Goal: Find specific page/section: Find specific page/section

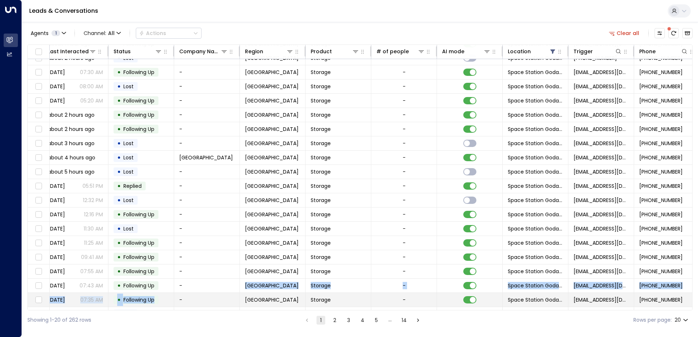
scroll to position [26, 138]
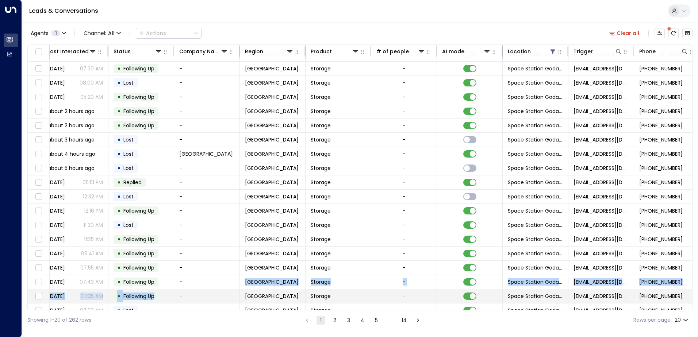
drag, startPoint x: 214, startPoint y: 310, endPoint x: 123, endPoint y: 301, distance: 91.7
click at [123, 301] on div "Lead Name Lead Email Last Interacted Status Company Name Region Product # of pe…" at bounding box center [359, 178] width 665 height 266
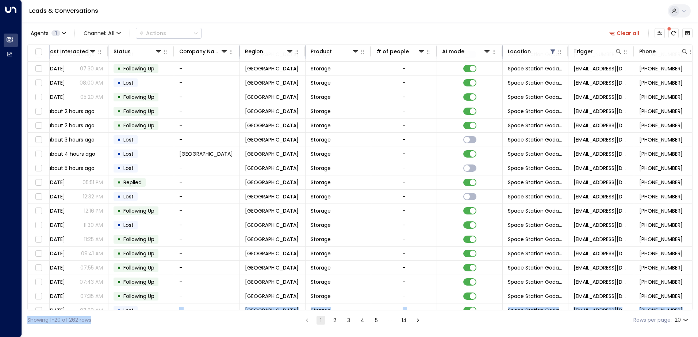
scroll to position [36, 138]
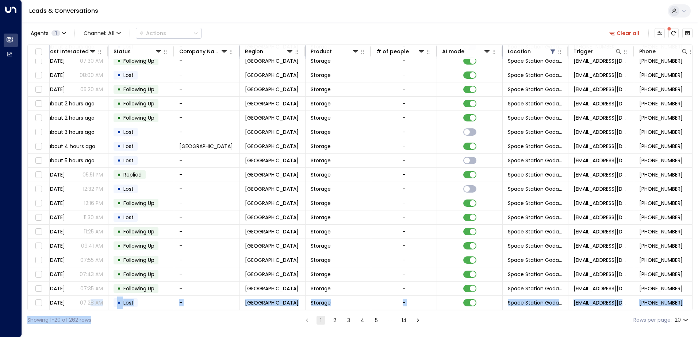
drag, startPoint x: 123, startPoint y: 301, endPoint x: 88, endPoint y: 308, distance: 36.1
click at [88, 308] on div "Agents 1 Channel: All Actions Clear all Lead Name Lead Email Last Interacted St…" at bounding box center [359, 176] width 665 height 308
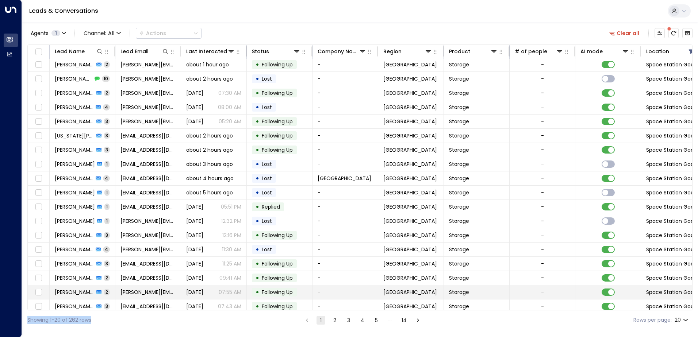
scroll to position [0, 0]
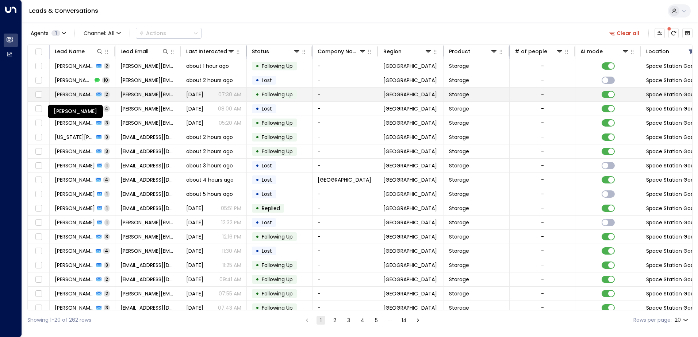
click at [73, 95] on span "[PERSON_NAME]" at bounding box center [74, 94] width 39 height 7
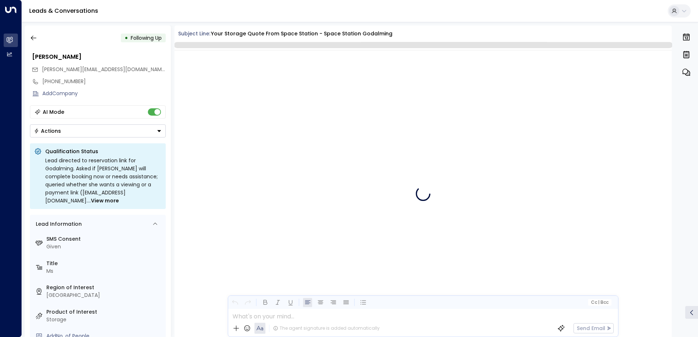
scroll to position [2259, 0]
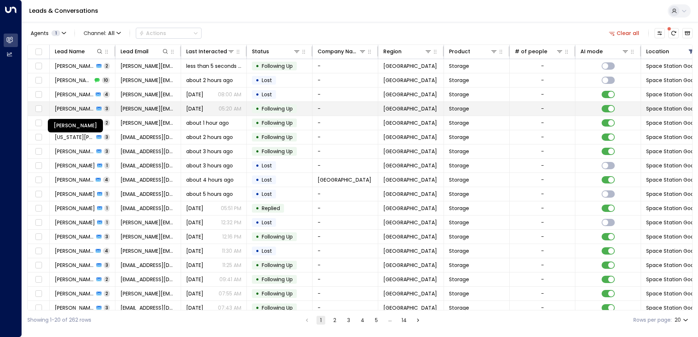
click at [81, 109] on span "[PERSON_NAME]" at bounding box center [74, 108] width 39 height 7
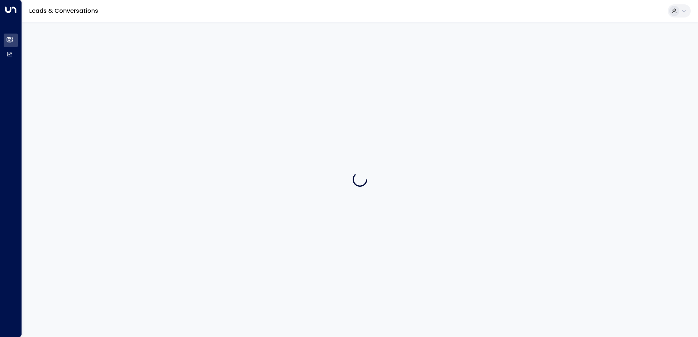
click at [81, 109] on div at bounding box center [360, 179] width 676 height 315
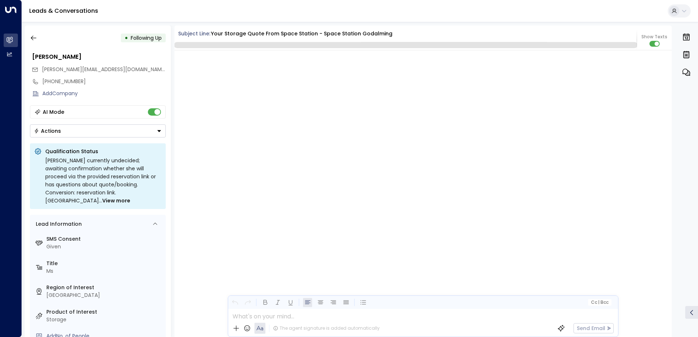
scroll to position [2320, 0]
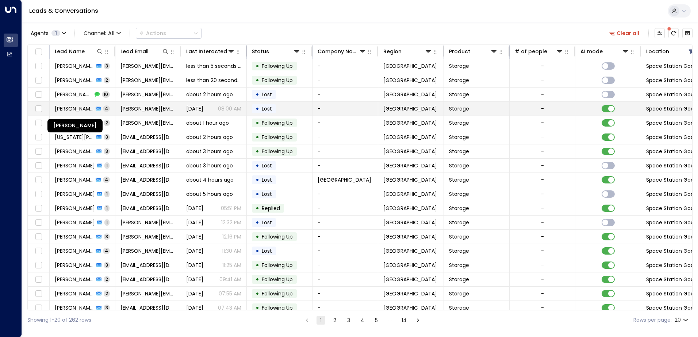
click at [90, 108] on span "[PERSON_NAME]" at bounding box center [74, 108] width 39 height 7
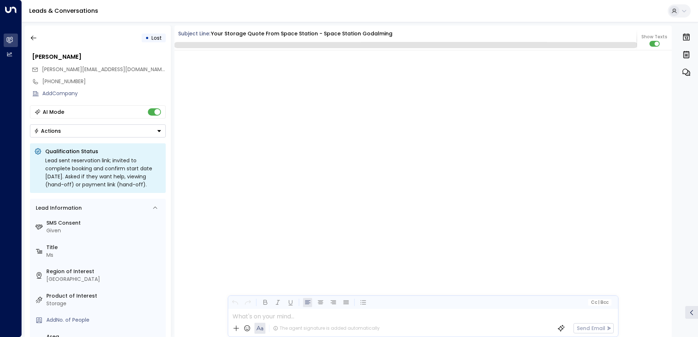
scroll to position [2612, 0]
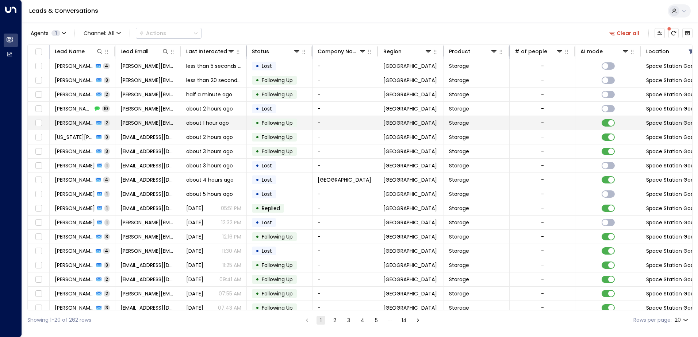
click at [79, 124] on span "[PERSON_NAME]" at bounding box center [74, 122] width 39 height 7
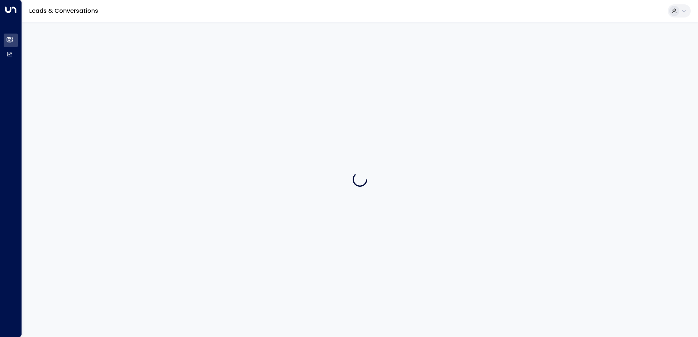
click at [79, 124] on div at bounding box center [360, 179] width 676 height 315
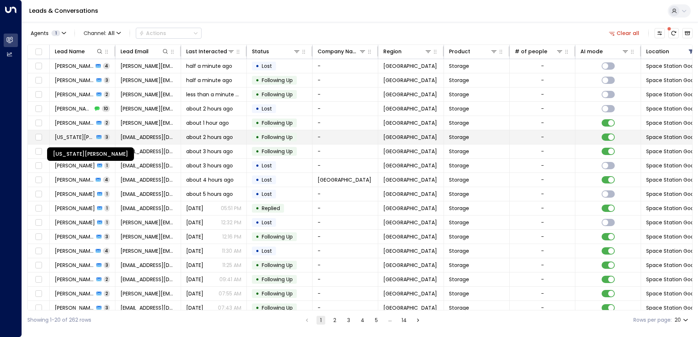
click at [75, 136] on span "[US_STATE][PERSON_NAME]" at bounding box center [74, 137] width 39 height 7
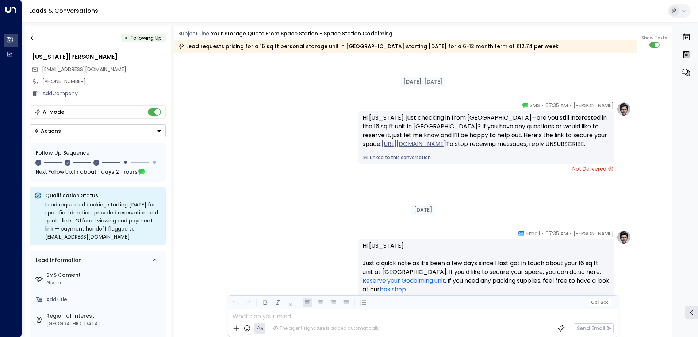
scroll to position [893, 0]
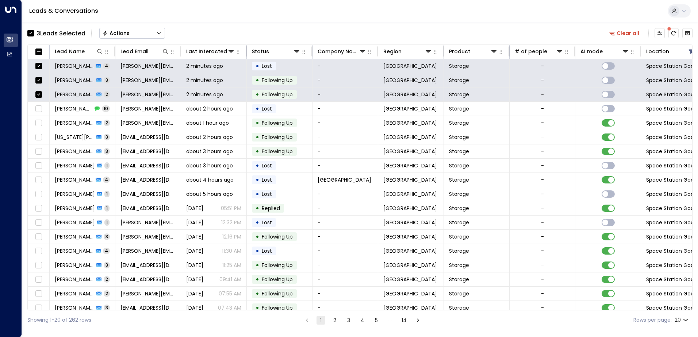
click at [56, 33] on div "3 Lead s Selected" at bounding box center [60, 33] width 49 height 9
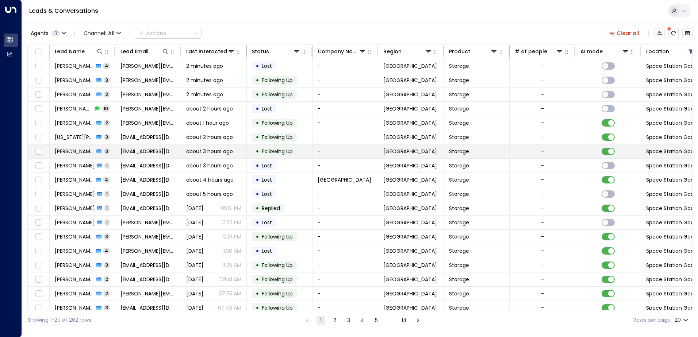
click at [68, 152] on span "[PERSON_NAME]" at bounding box center [74, 151] width 39 height 7
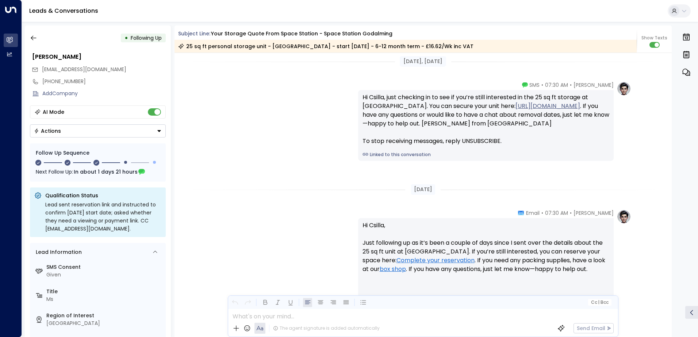
scroll to position [823, 0]
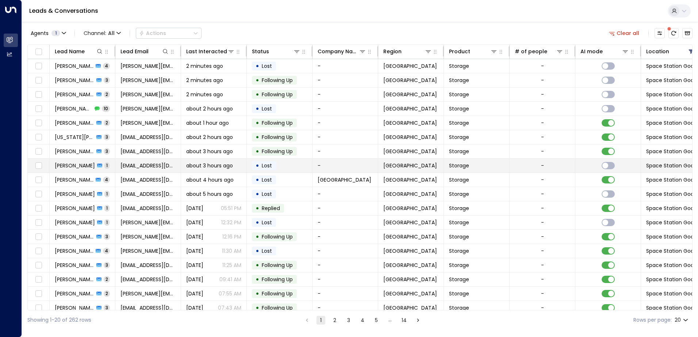
click at [62, 163] on span "[PERSON_NAME]" at bounding box center [75, 165] width 40 height 7
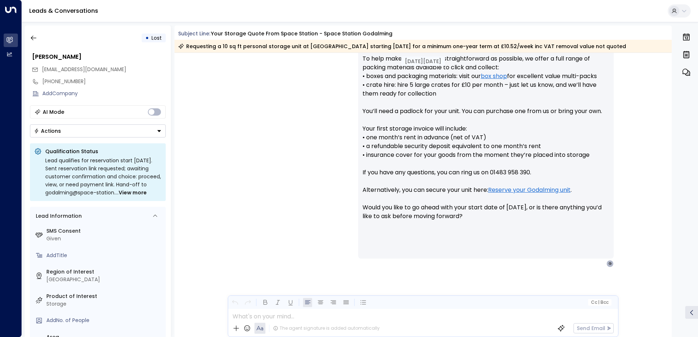
scroll to position [332, 0]
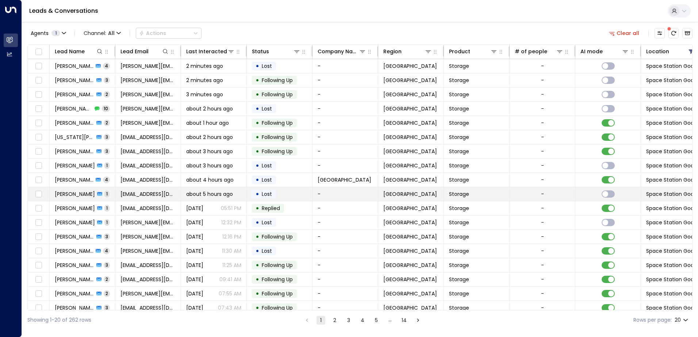
click at [76, 193] on span "[PERSON_NAME]" at bounding box center [75, 193] width 40 height 7
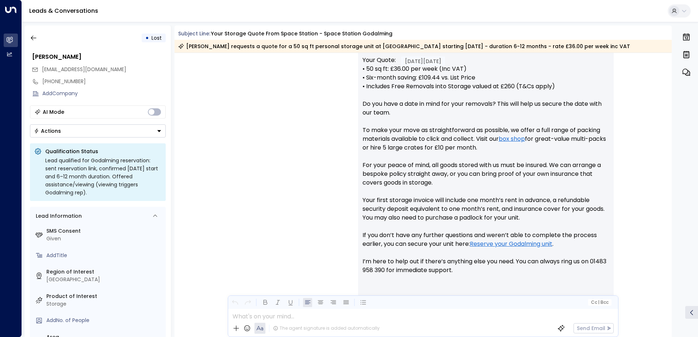
scroll to position [349, 0]
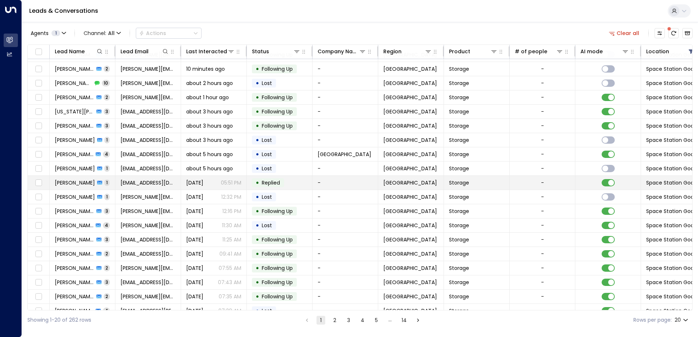
scroll to position [36, 0]
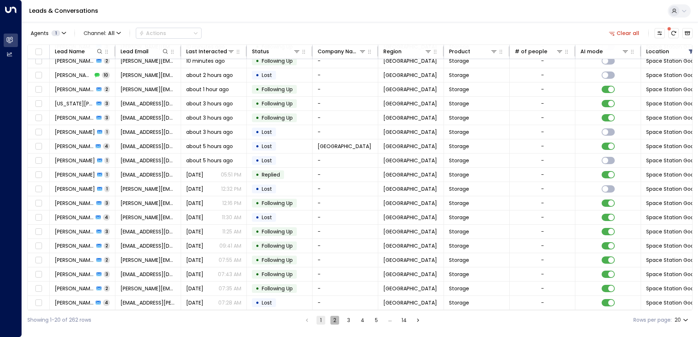
click at [334, 320] on button "2" at bounding box center [334, 320] width 9 height 9
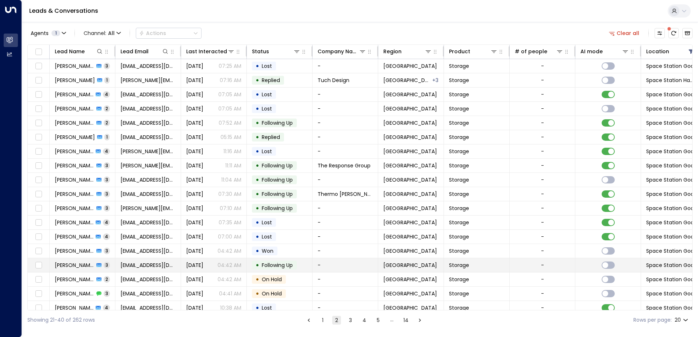
click at [74, 265] on span "[PERSON_NAME]" at bounding box center [74, 265] width 39 height 7
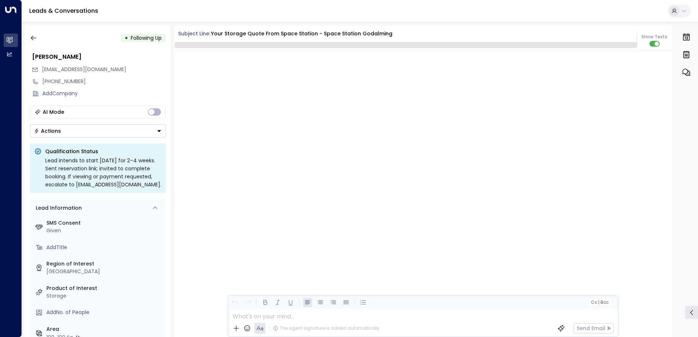
scroll to position [760, 0]
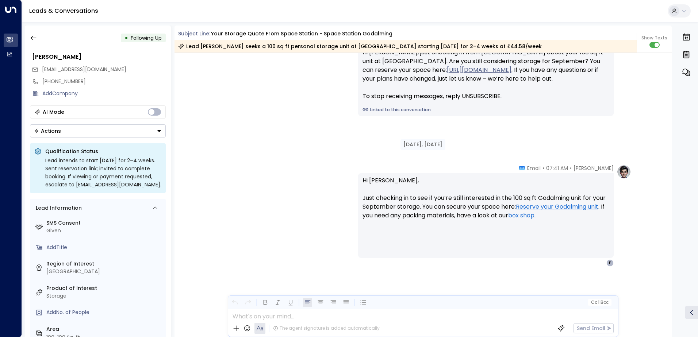
click at [160, 130] on icon "Button group with a nested menu" at bounding box center [159, 130] width 5 height 5
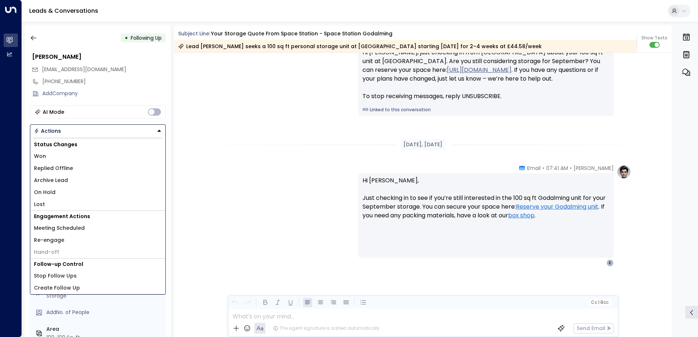
click at [160, 130] on icon "Button group with a nested menu" at bounding box center [158, 130] width 5 height 5
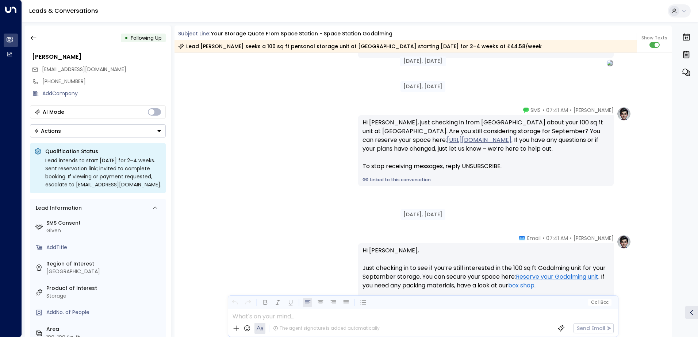
scroll to position [686, 0]
